Goal: Find specific page/section: Find specific page/section

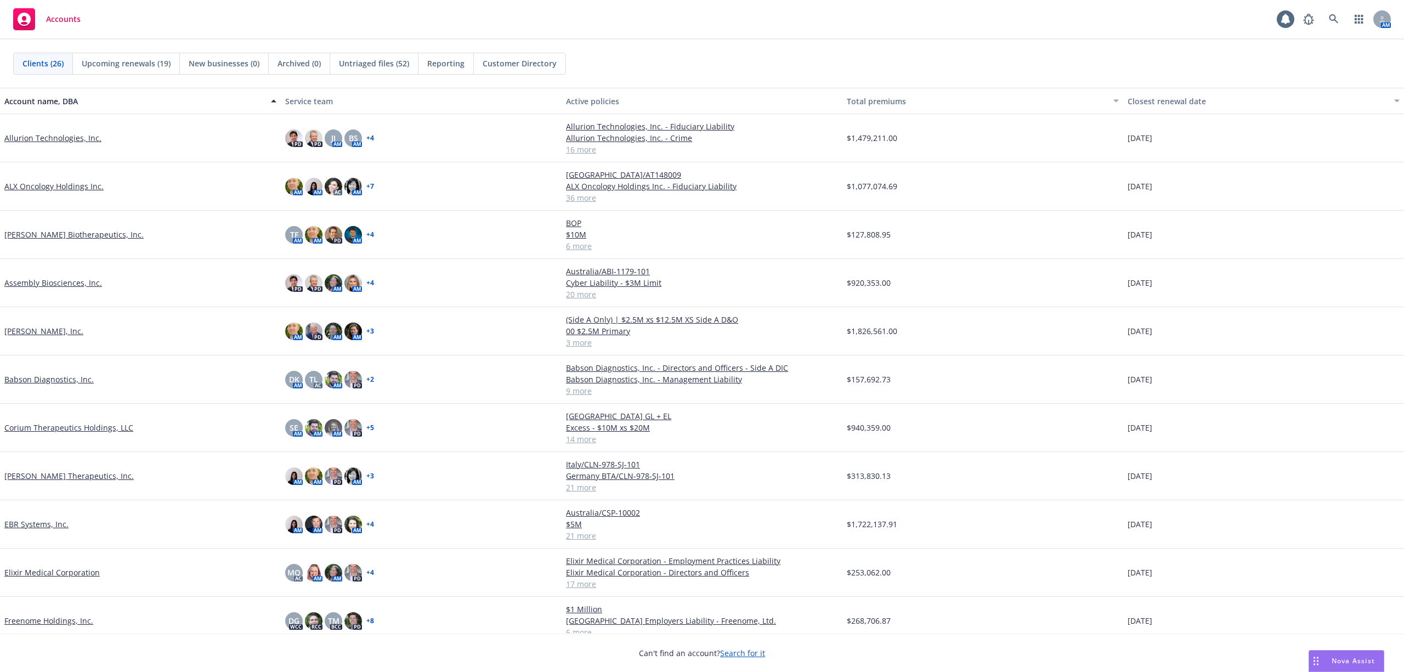
click at [679, 34] on div "Accounts 1 AM" at bounding box center [702, 19] width 1404 height 39
click at [400, 68] on span "Untriaged files (52)" at bounding box center [374, 64] width 70 height 12
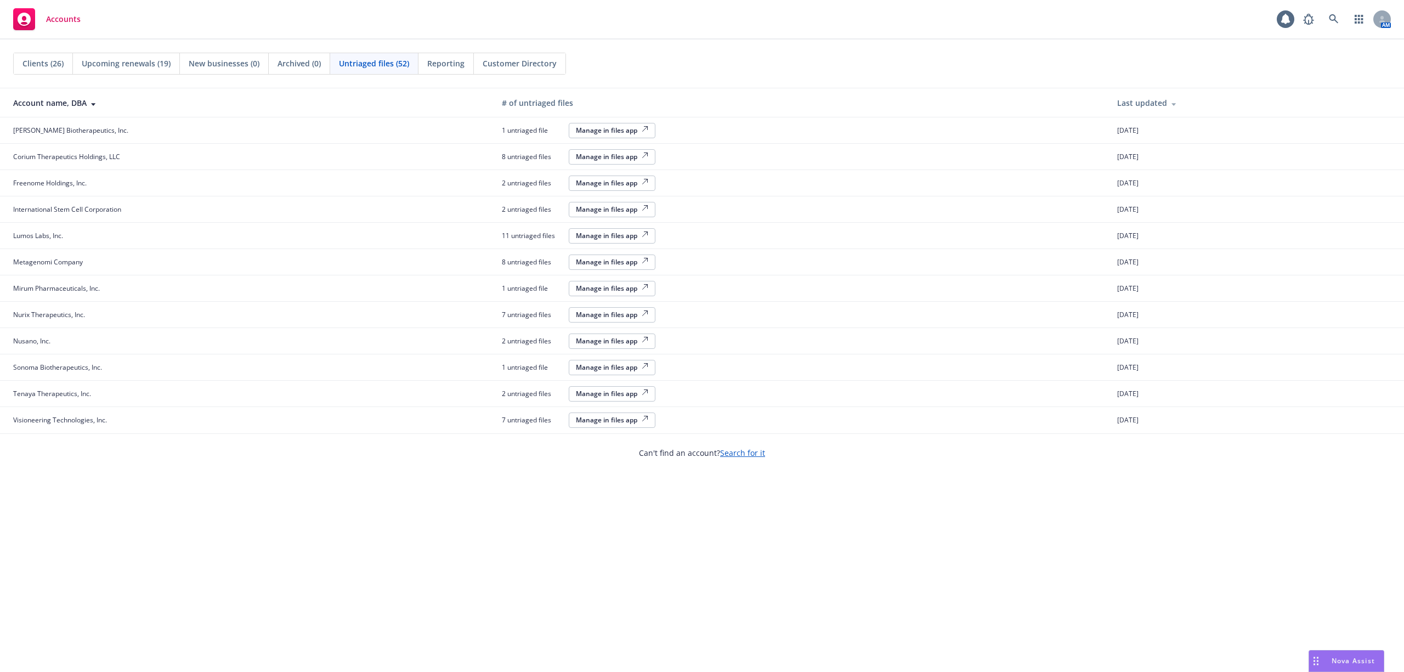
click at [21, 57] on div "Clients (26)" at bounding box center [43, 63] width 59 height 21
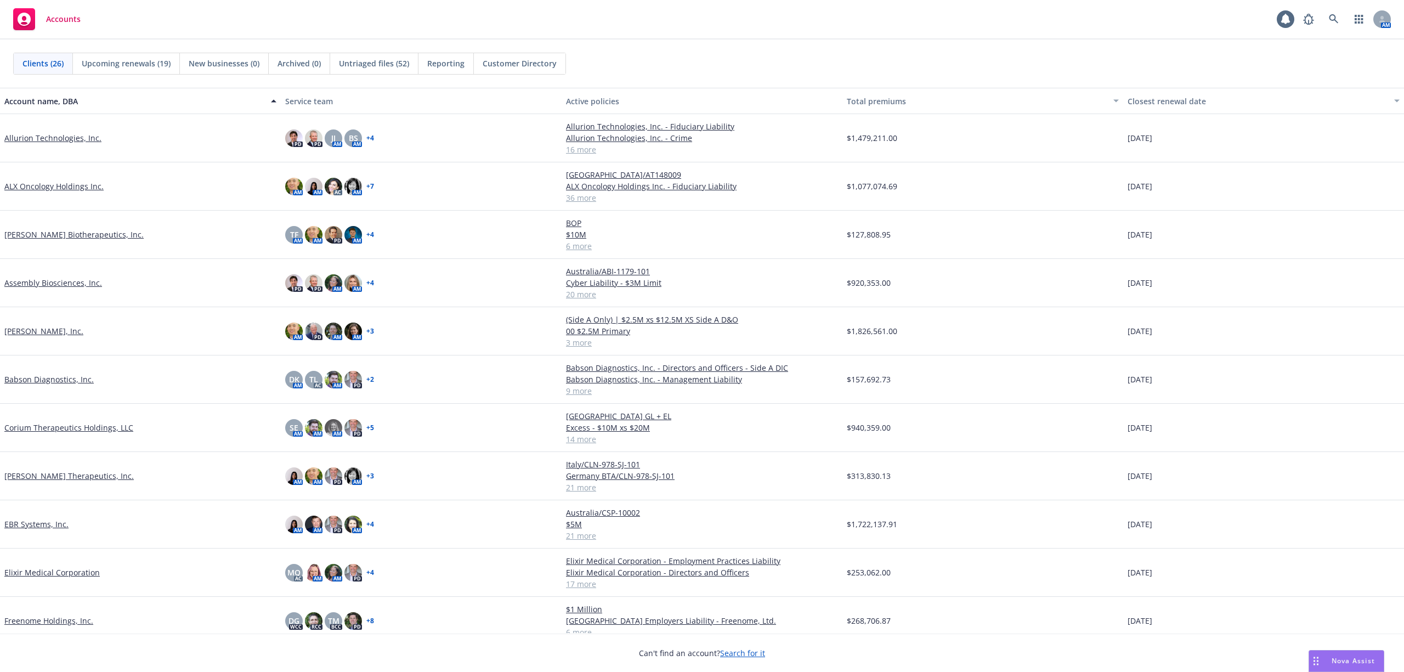
click at [439, 22] on div "Accounts 1 AM" at bounding box center [702, 19] width 1404 height 39
